Goal: Information Seeking & Learning: Check status

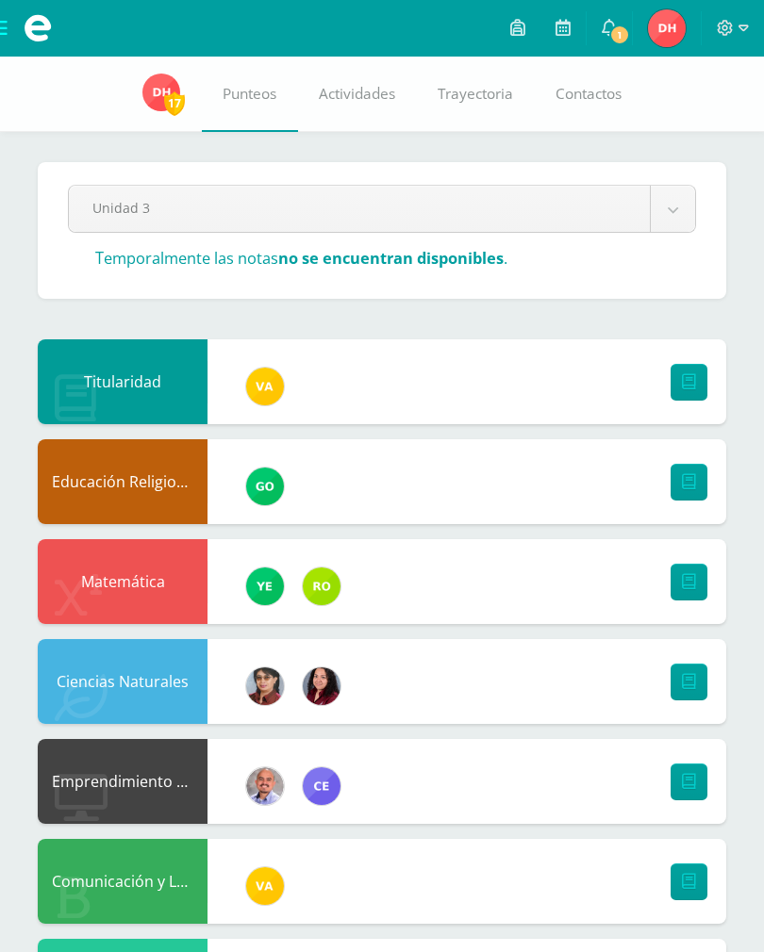
click at [615, 41] on span "1" at bounding box center [619, 35] width 21 height 21
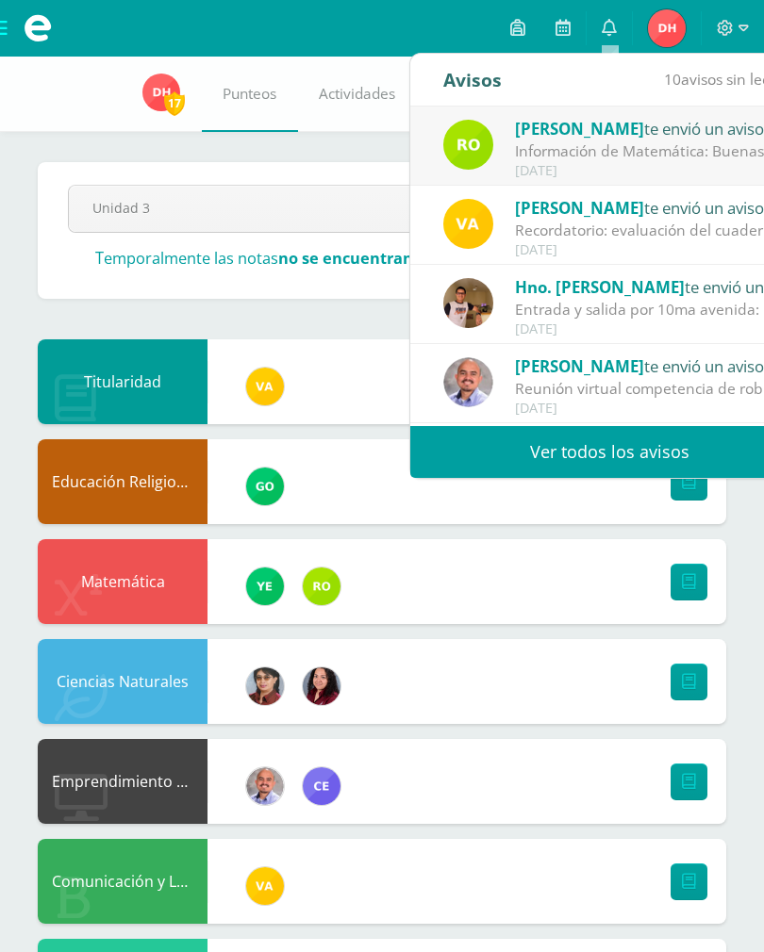
click at [651, 456] on link "Ver todos los avisos" at bounding box center [609, 452] width 399 height 52
click at [559, 443] on link "Ver todos los avisos" at bounding box center [609, 452] width 399 height 52
click at [573, 450] on link "Ver todos los avisos" at bounding box center [609, 452] width 399 height 52
click at [616, 430] on link "Ver todos los avisos" at bounding box center [609, 452] width 399 height 52
click at [719, 456] on link "Ver todos los avisos" at bounding box center [609, 452] width 399 height 52
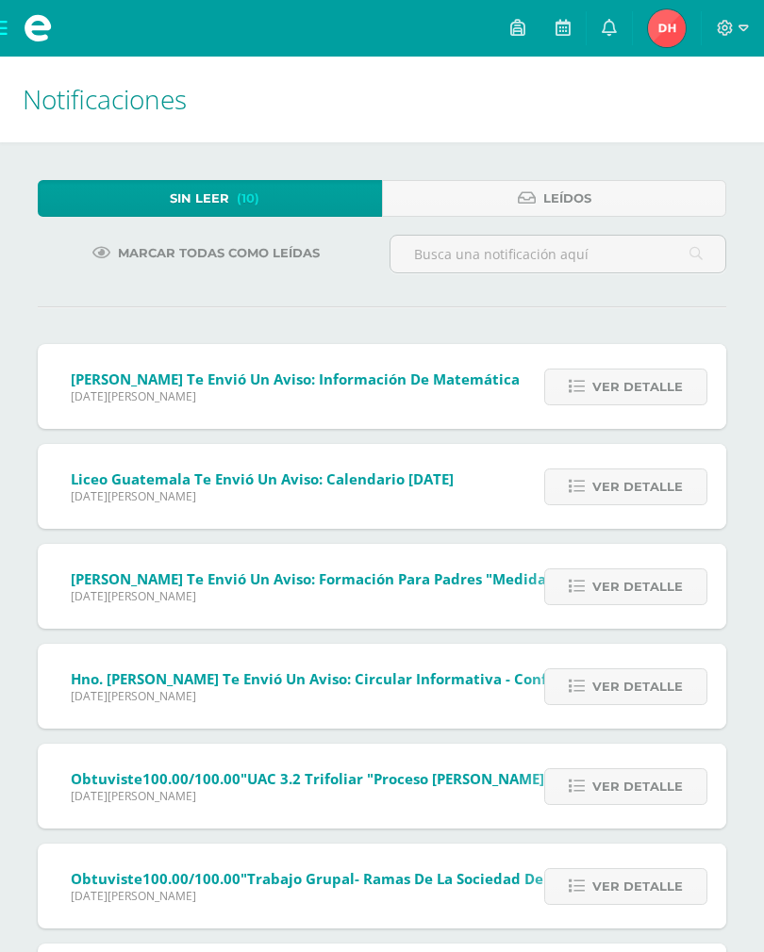
click at [652, 397] on span "Ver detalle" at bounding box center [637, 387] width 91 height 35
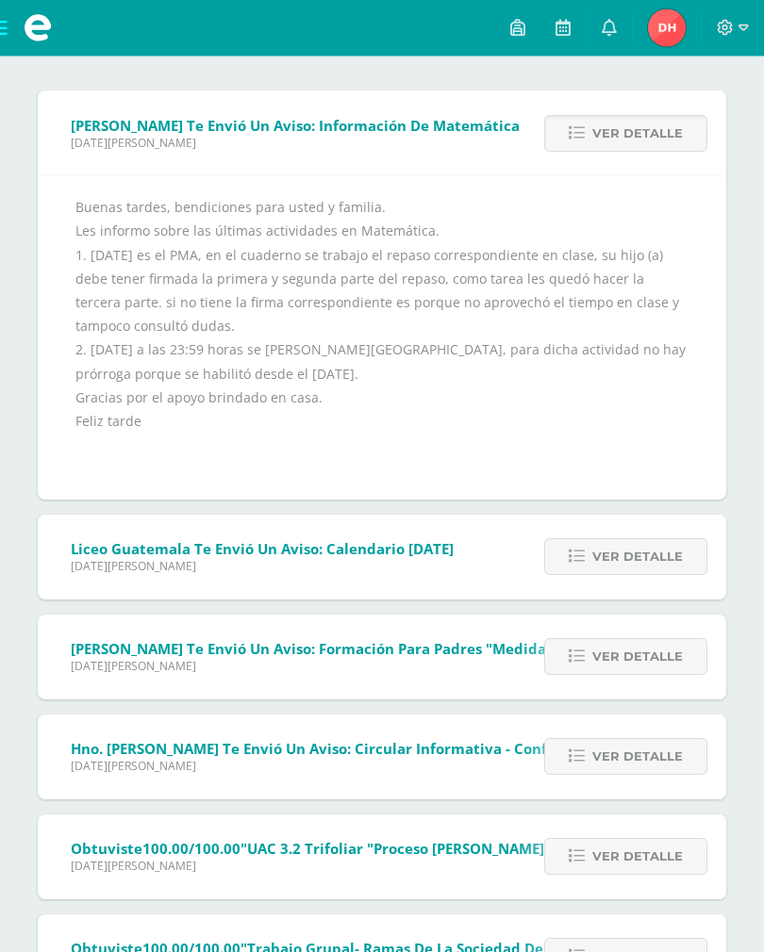
scroll to position [254, 0]
click at [648, 553] on span "Ver detalle" at bounding box center [637, 556] width 91 height 35
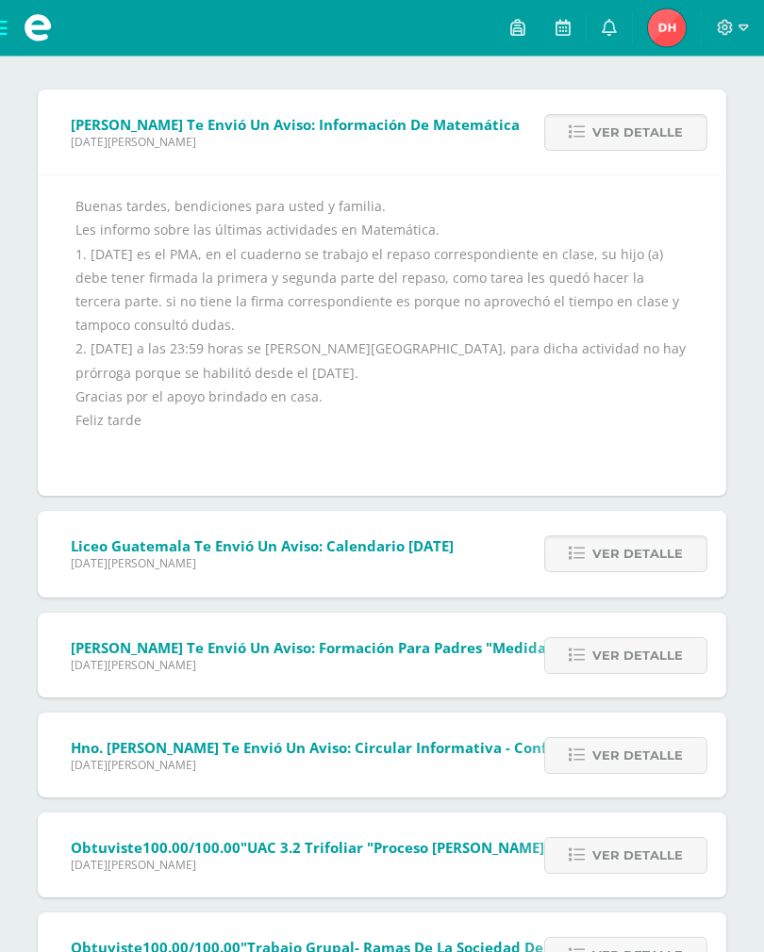
scroll to position [255, 0]
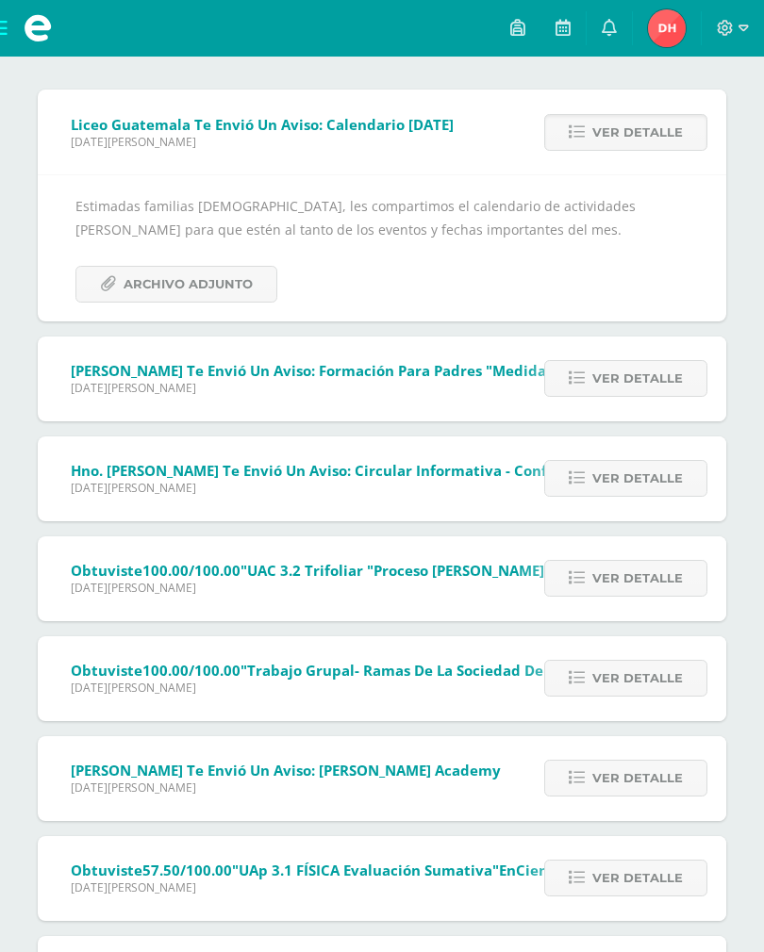
click at [178, 296] on span "Archivo Adjunto" at bounding box center [188, 284] width 129 height 35
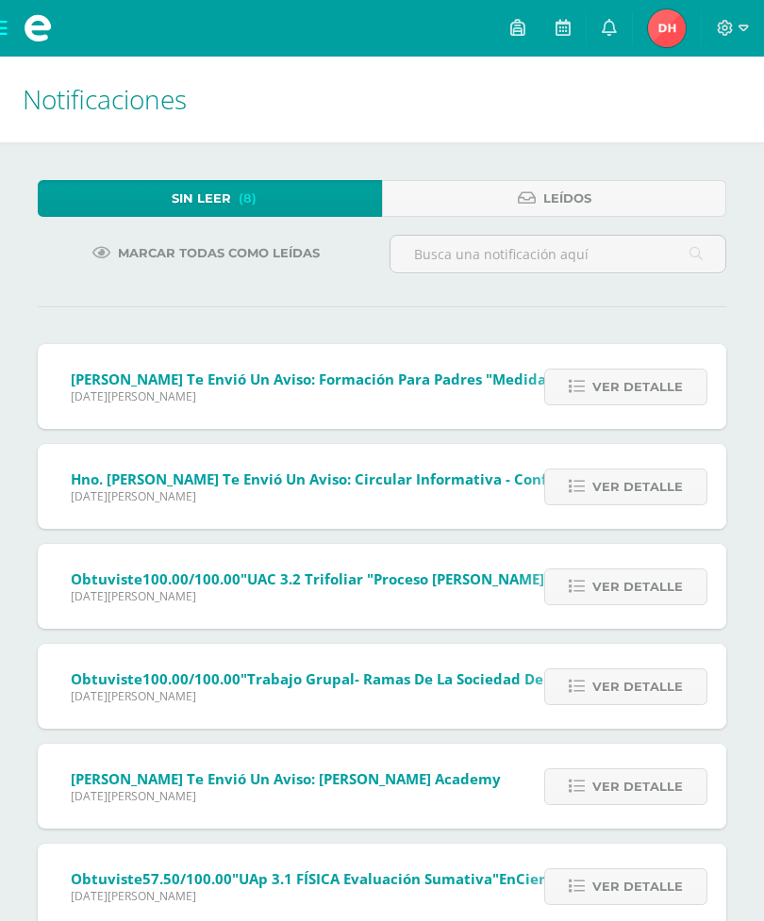
scroll to position [55, 0]
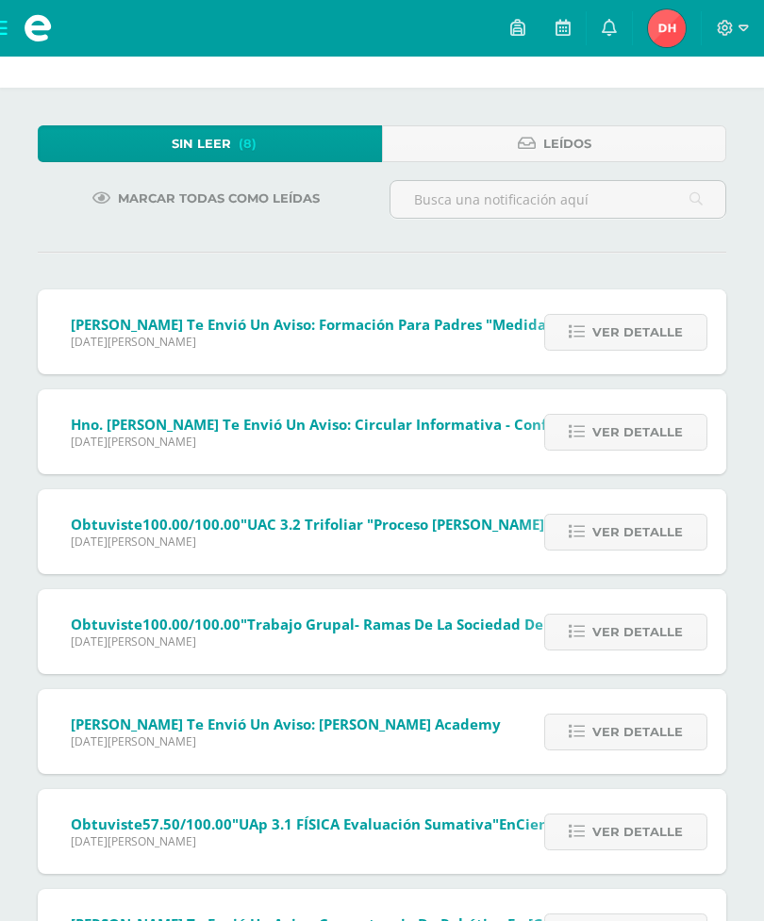
click at [653, 330] on span "Ver detalle" at bounding box center [637, 332] width 91 height 35
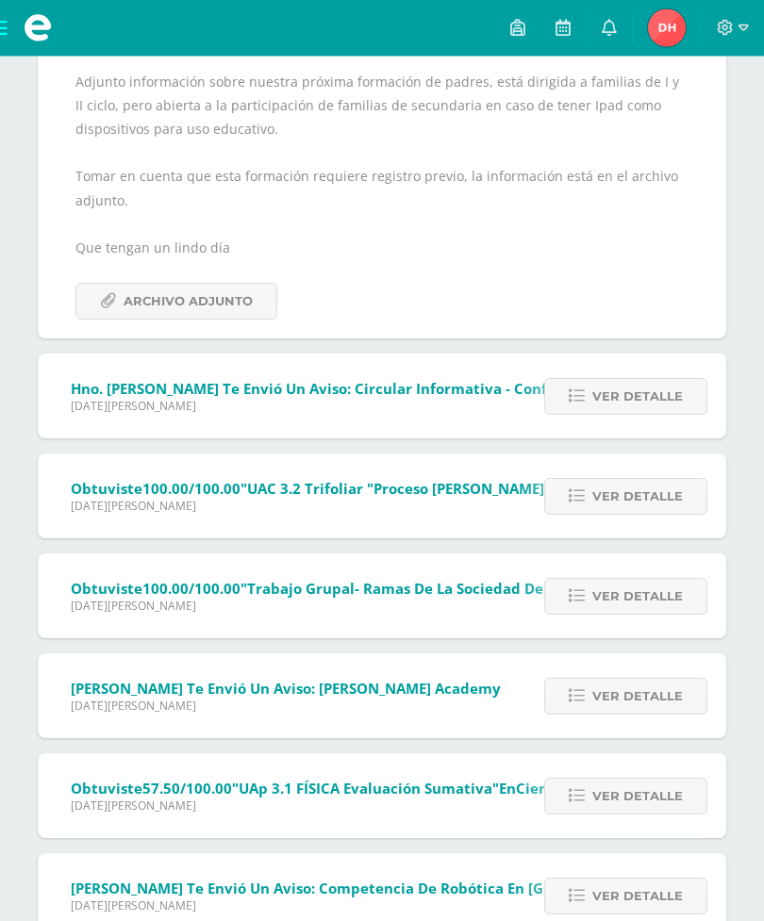
scroll to position [427, 0]
click at [661, 386] on span "Ver detalle" at bounding box center [637, 396] width 91 height 35
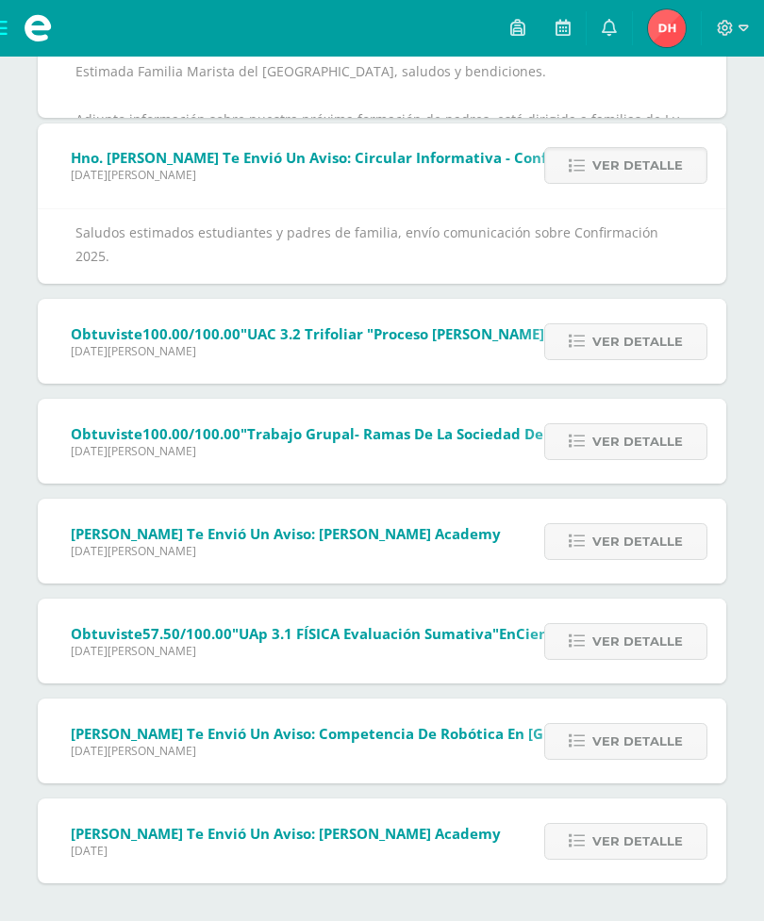
scroll to position [210, 0]
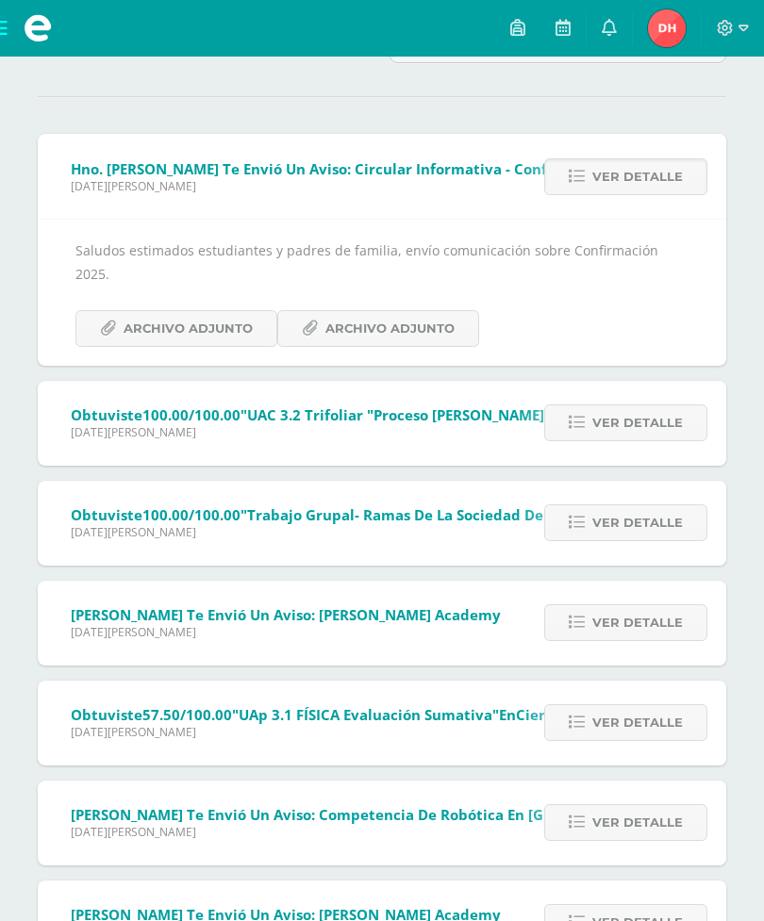
click at [195, 311] on span "Archivo Adjunto" at bounding box center [188, 328] width 129 height 35
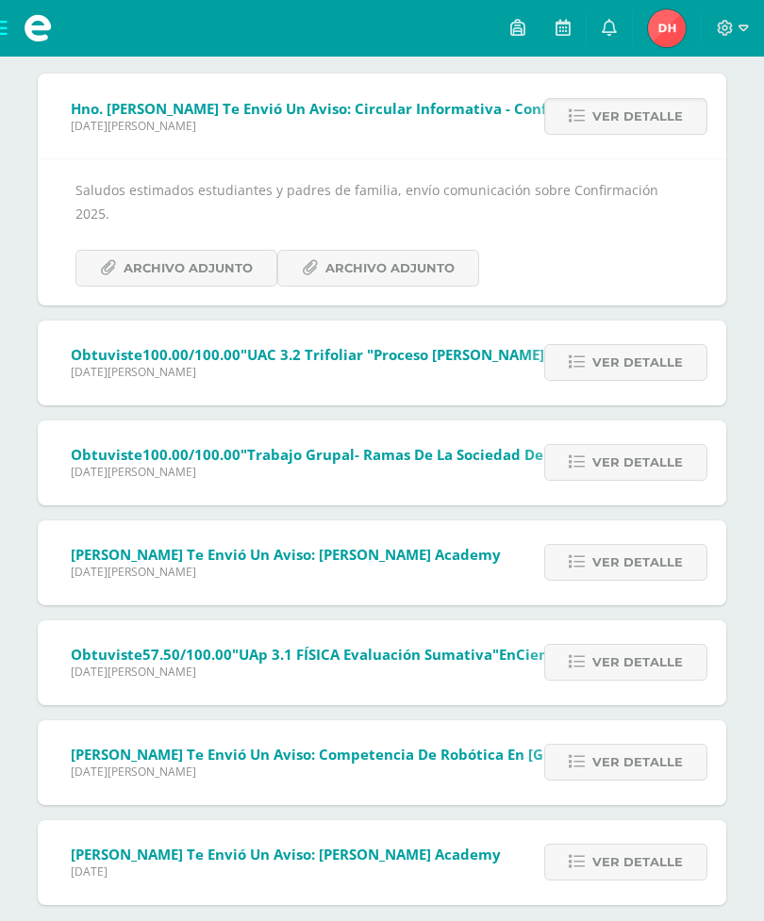
click at [428, 251] on span "Archivo Adjunto" at bounding box center [389, 268] width 129 height 35
click at [662, 345] on span "Ver detalle" at bounding box center [637, 362] width 91 height 35
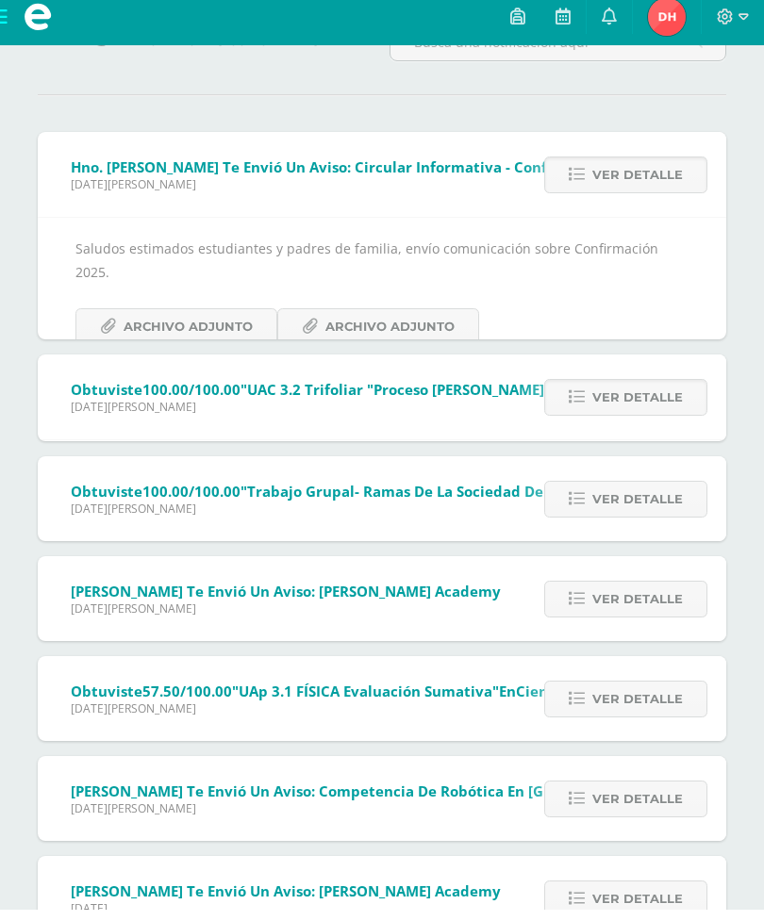
scroll to position [134, 0]
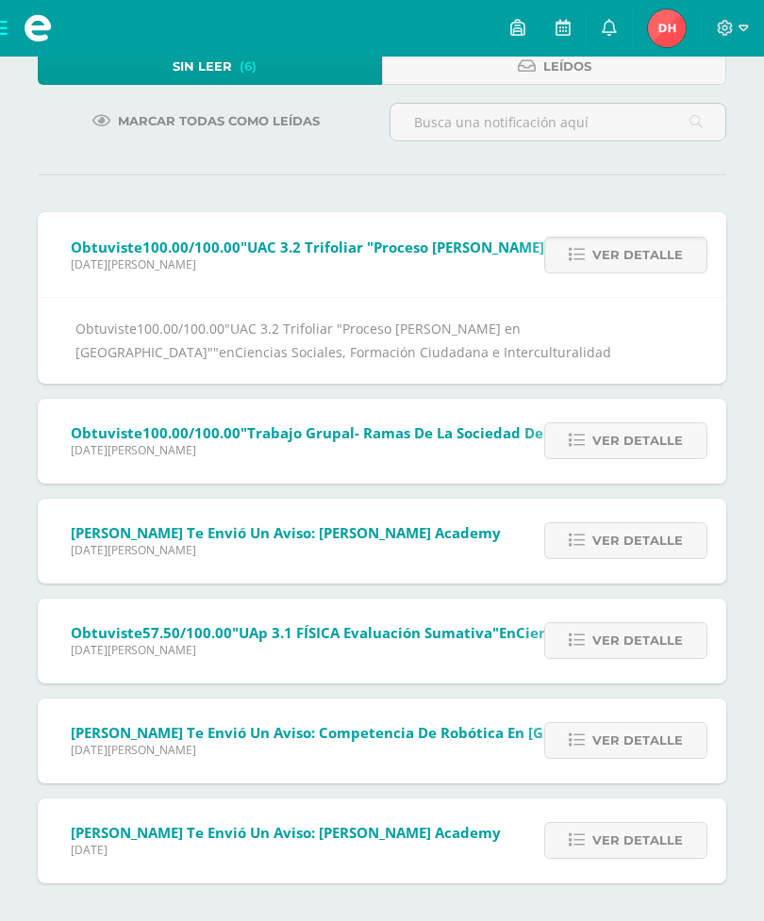
click at [664, 439] on span "Ver detalle" at bounding box center [637, 440] width 91 height 35
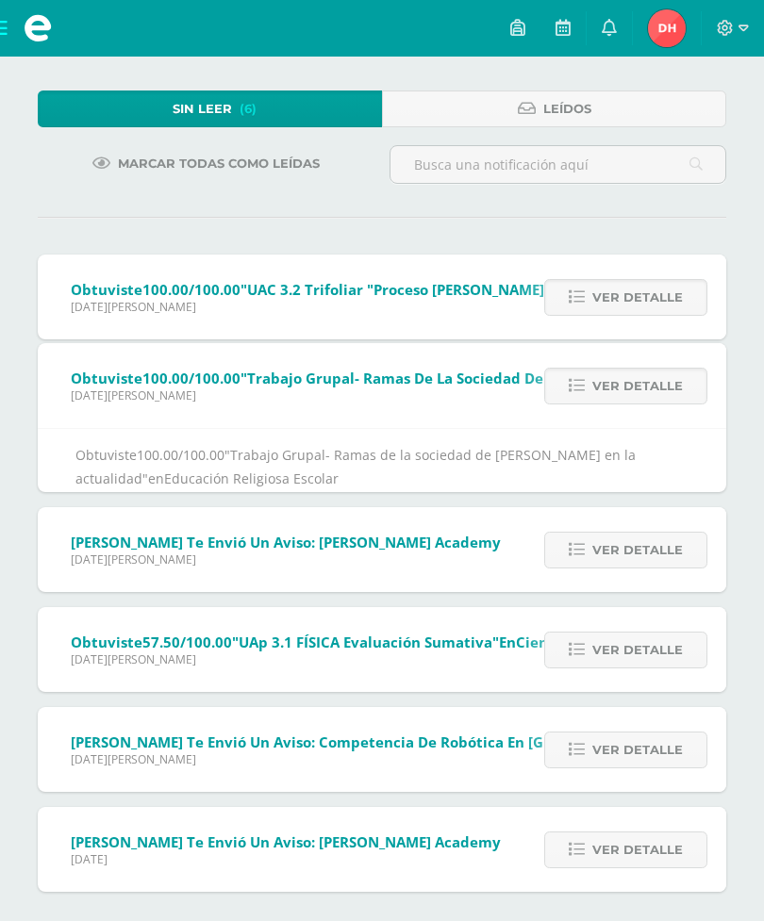
scroll to position [34, 0]
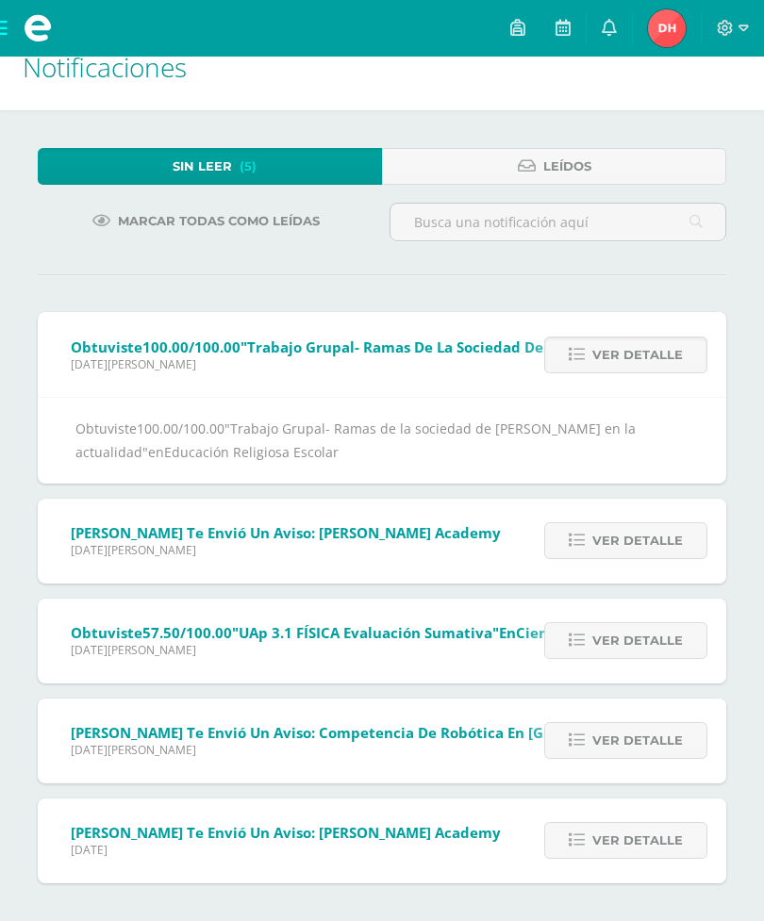
click at [652, 528] on span "Ver detalle" at bounding box center [637, 540] width 91 height 35
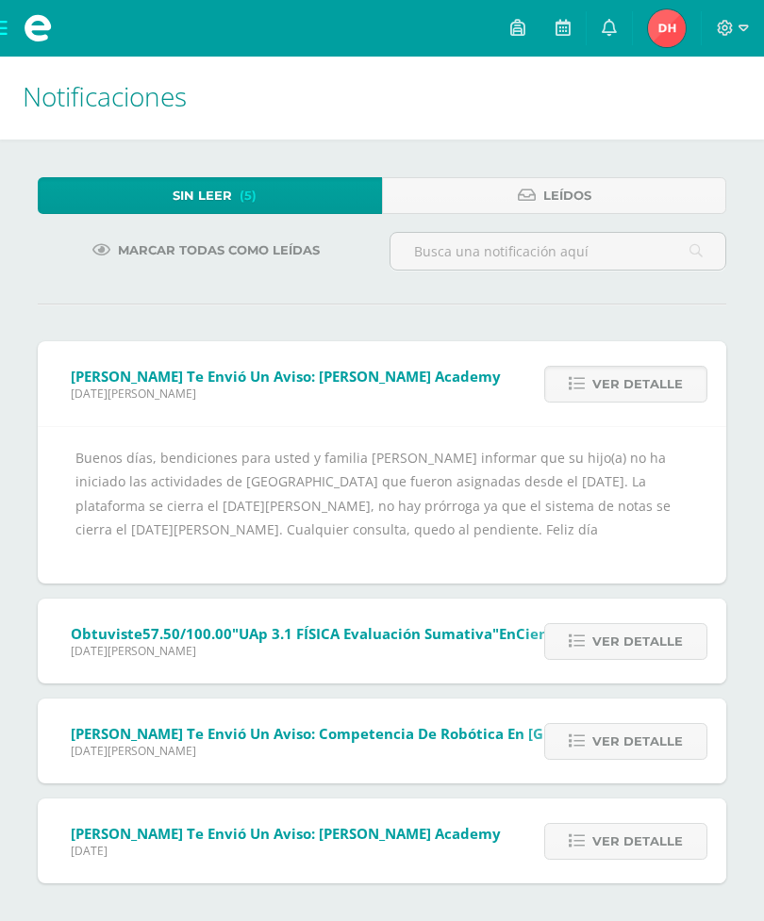
scroll to position [5, 0]
click at [648, 641] on span "Ver detalle" at bounding box center [637, 641] width 91 height 35
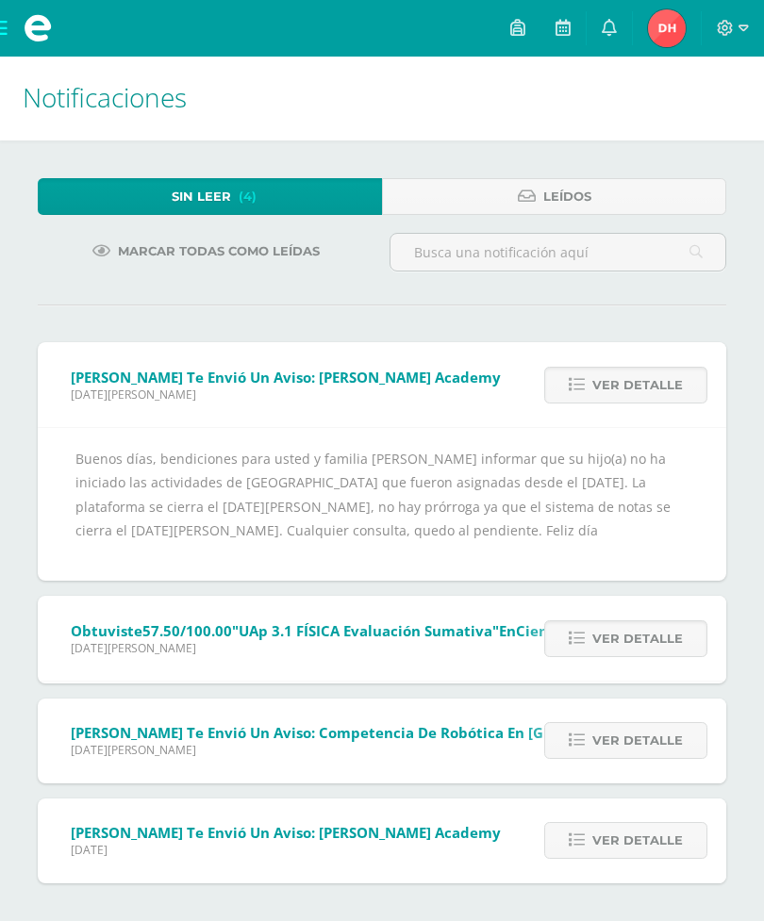
scroll to position [0, 0]
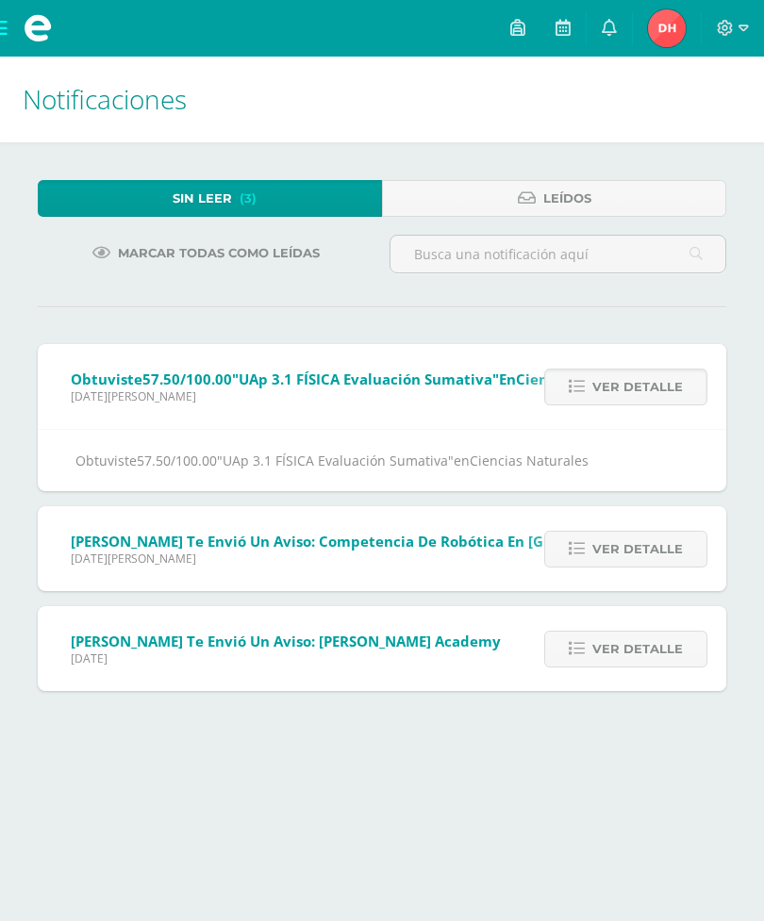
click at [660, 541] on span "Ver detalle" at bounding box center [637, 549] width 91 height 35
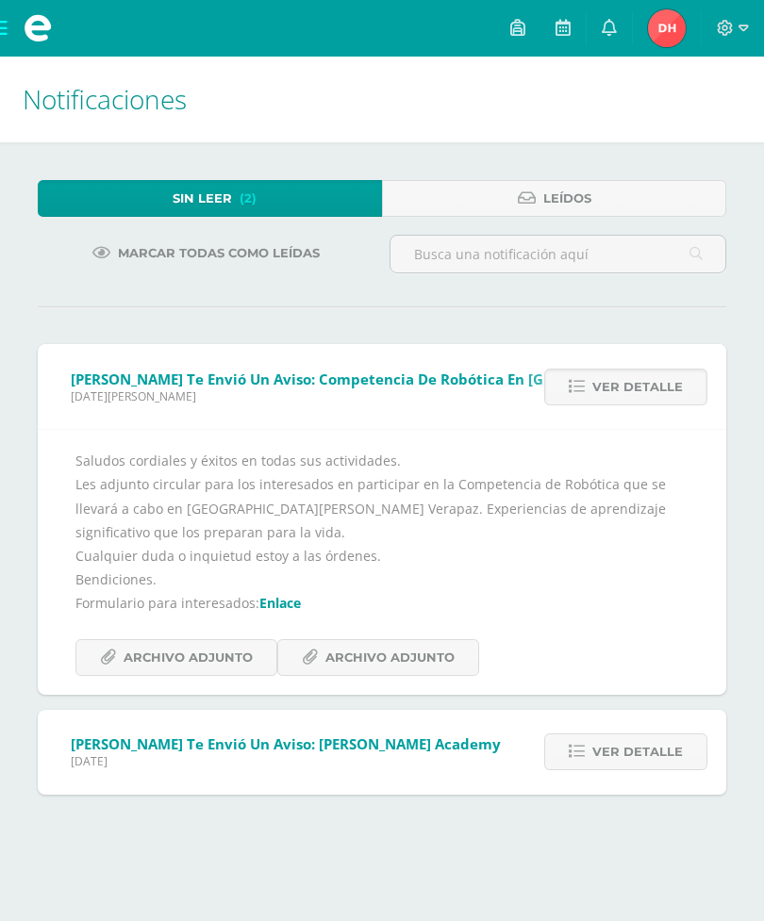
click at [628, 716] on div "Ver detalle" at bounding box center [621, 752] width 210 height 85
click at [655, 751] on span "Ver detalle" at bounding box center [637, 751] width 91 height 35
